Goal: Transaction & Acquisition: Purchase product/service

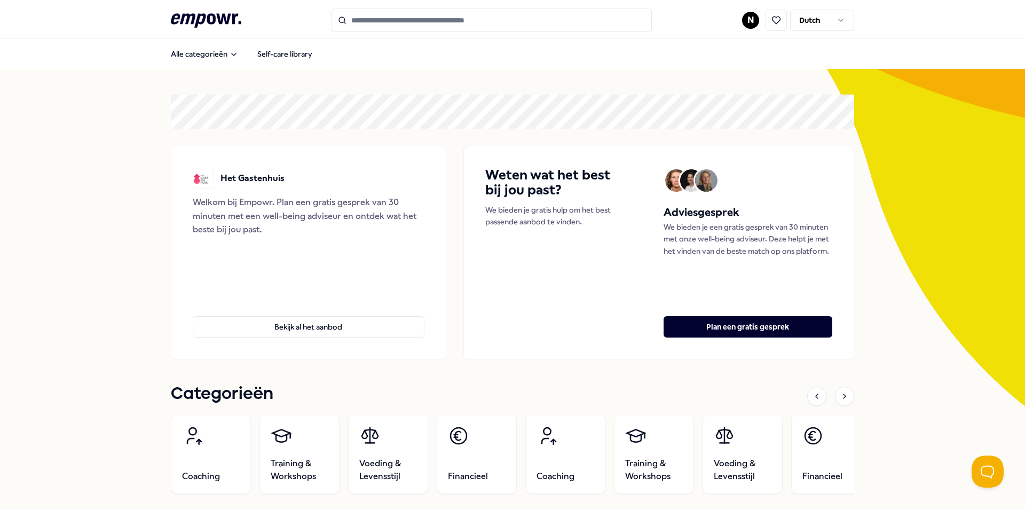
click at [745, 18] on html ".empowr-logo_svg__cls-1{fill:#03032f} N Dutch Alle categorieën Self-care librar…" at bounding box center [512, 254] width 1025 height 509
click at [731, 59] on div "Dashboard" at bounding box center [747, 55] width 106 height 31
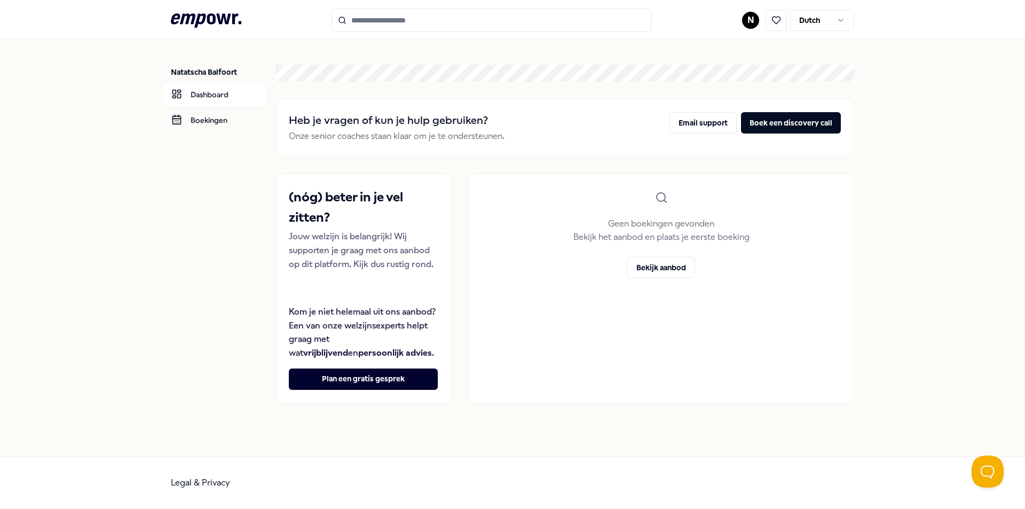
click at [749, 17] on html ".empowr-logo_svg__cls-1{fill:#03032f} N Dutch Natatscha Balfoort Dashboard Boek…" at bounding box center [512, 254] width 1025 height 509
click at [736, 82] on div "Boekingen" at bounding box center [751, 86] width 106 height 31
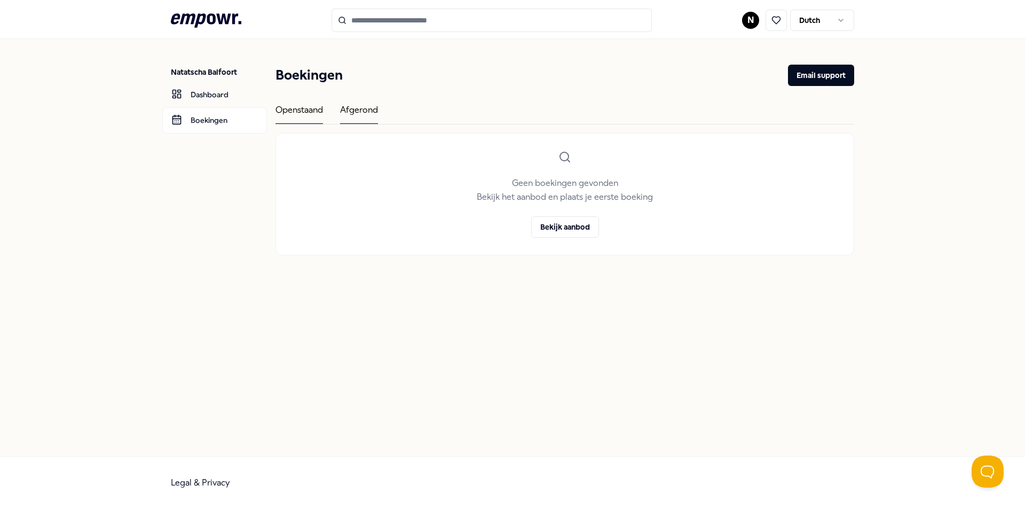
click at [358, 113] on div "Afgerond" at bounding box center [359, 113] width 38 height 21
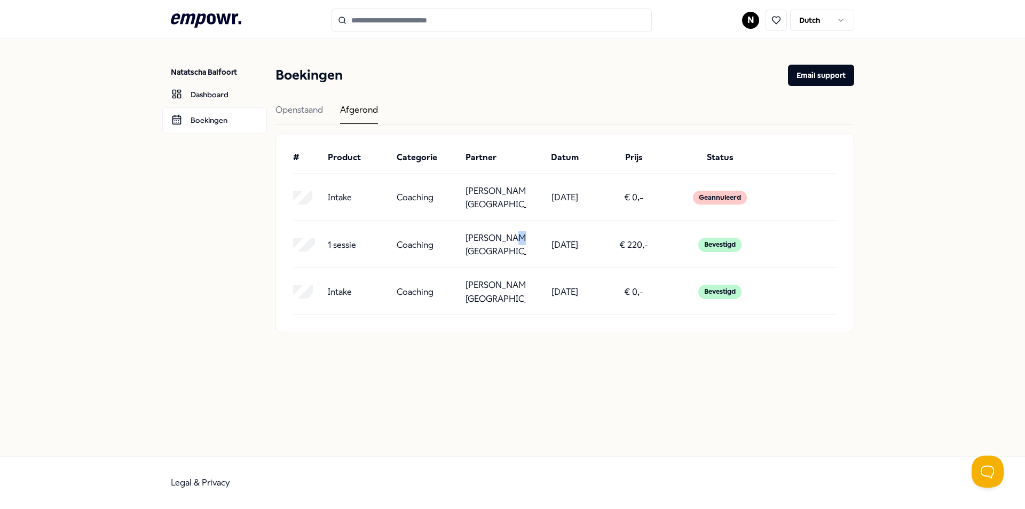
drag, startPoint x: 474, startPoint y: 247, endPoint x: 462, endPoint y: 246, distance: 12.4
click at [477, 246] on p "[PERSON_NAME][GEOGRAPHIC_DATA]" at bounding box center [495, 244] width 60 height 27
click at [337, 239] on p "1 sessie" at bounding box center [342, 245] width 28 height 14
click at [201, 115] on link "Boekingen" at bounding box center [214, 120] width 105 height 26
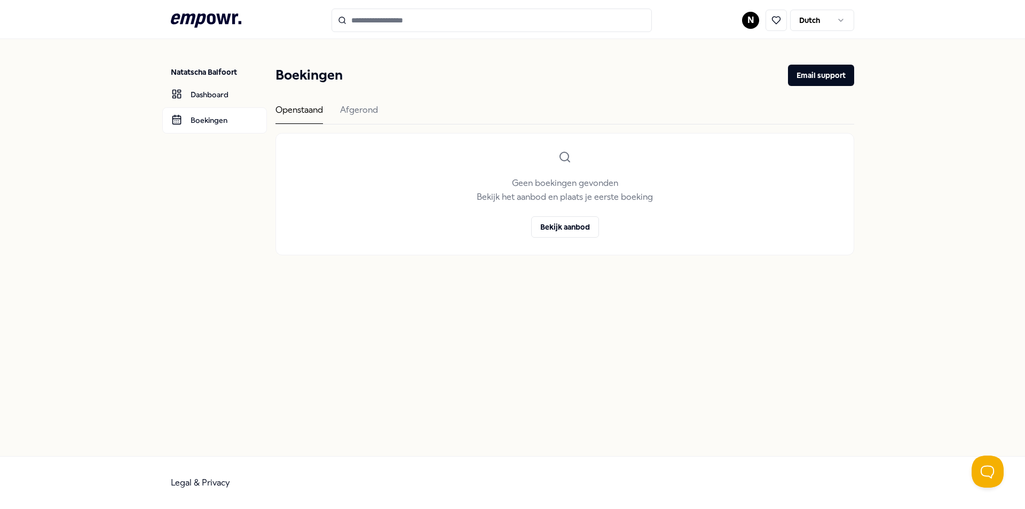
click at [227, 74] on p "Natatscha Balfoort" at bounding box center [219, 72] width 96 height 11
click at [359, 22] on input "Search for products, categories or subcategories" at bounding box center [491, 20] width 320 height 23
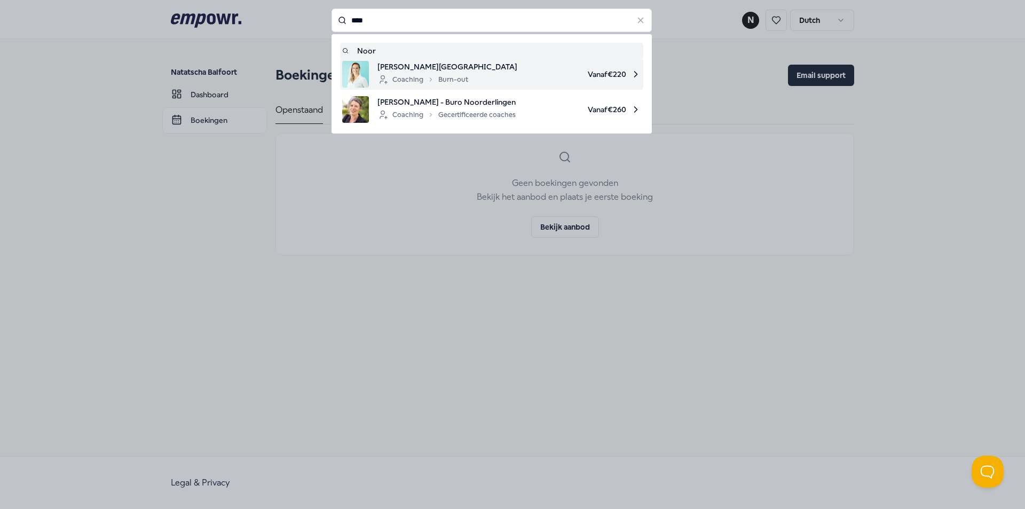
click at [423, 69] on span "[PERSON_NAME][GEOGRAPHIC_DATA]" at bounding box center [447, 67] width 140 height 12
type input "****"
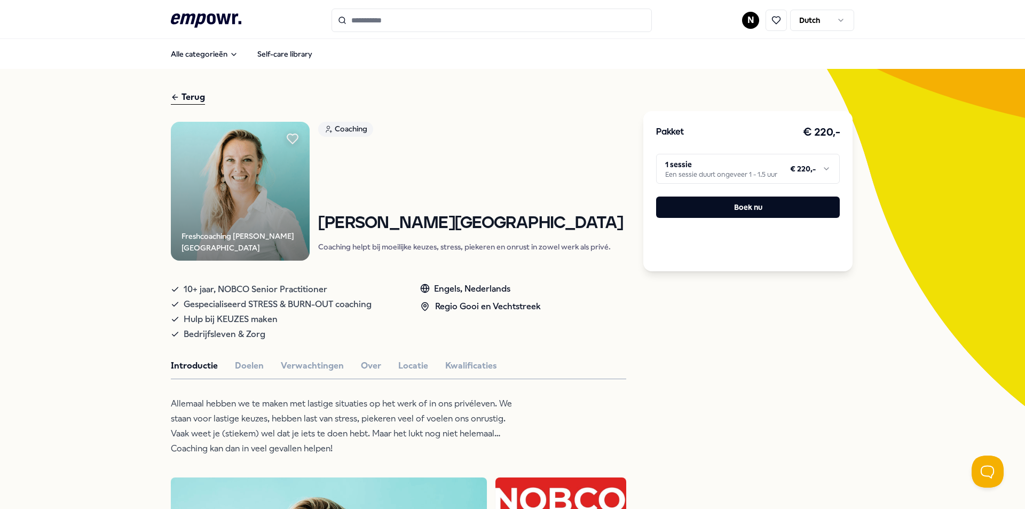
click at [804, 167] on html ".empowr-logo_svg__cls-1{fill:#03032f} N Dutch Alle categorieën Self-care librar…" at bounding box center [512, 254] width 1025 height 509
click at [744, 209] on button "Boek nu" at bounding box center [748, 206] width 184 height 21
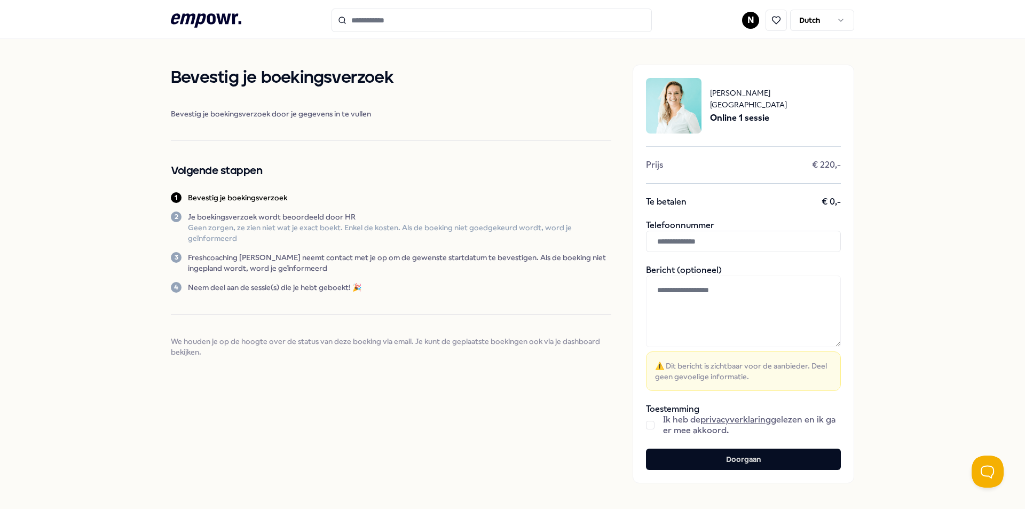
scroll to position [53, 0]
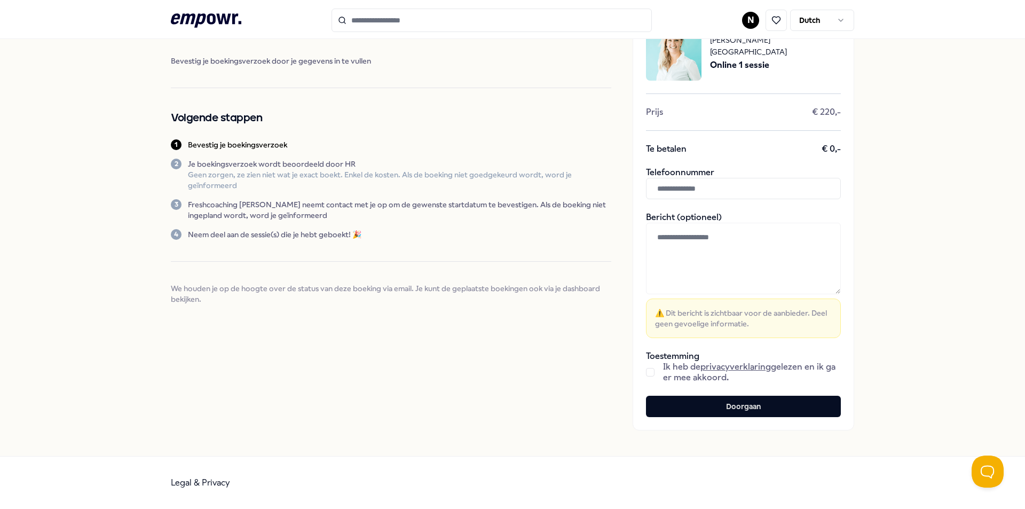
drag, startPoint x: 810, startPoint y: 177, endPoint x: 807, endPoint y: 182, distance: 6.1
click at [808, 179] on div "Telefoonnummer" at bounding box center [743, 183] width 195 height 32
click at [805, 185] on input "text" at bounding box center [743, 188] width 195 height 21
type input "**********"
click at [717, 256] on textarea at bounding box center [743, 259] width 195 height 72
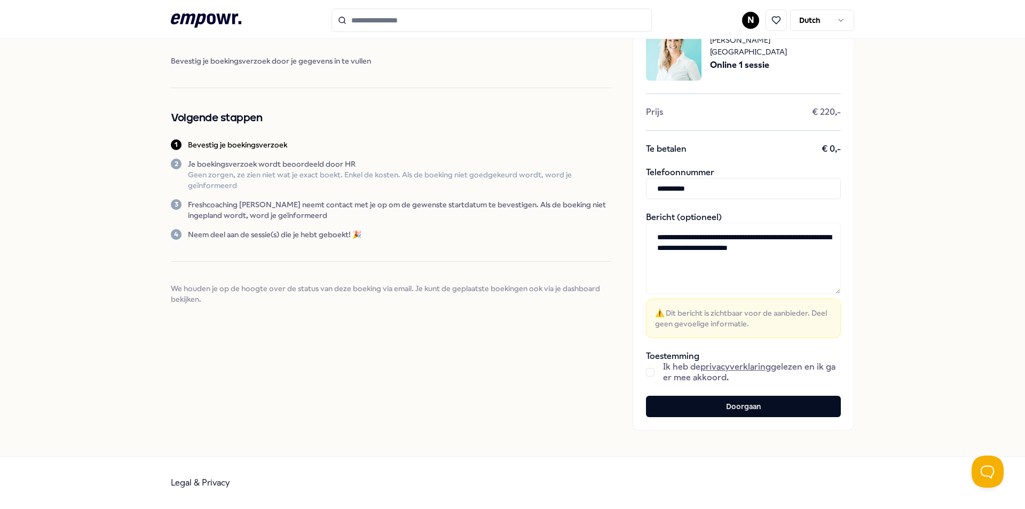
type textarea "**********"
click at [646, 374] on button "button" at bounding box center [650, 372] width 9 height 9
click at [716, 406] on button "Doorgaan" at bounding box center [743, 406] width 195 height 21
